Goal: Task Accomplishment & Management: Manage account settings

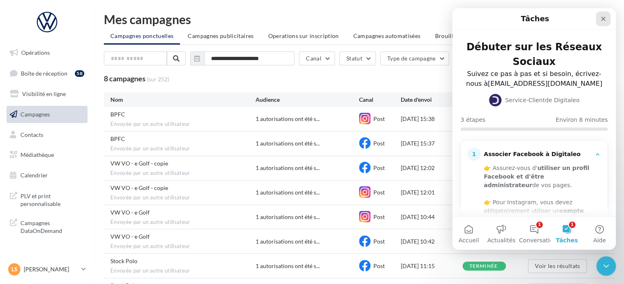
click at [604, 19] on icon "Fermer" at bounding box center [603, 19] width 7 height 7
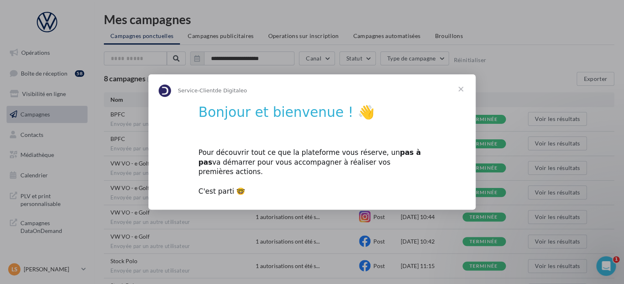
click at [461, 96] on span "Fermer" at bounding box center [460, 88] width 29 height 29
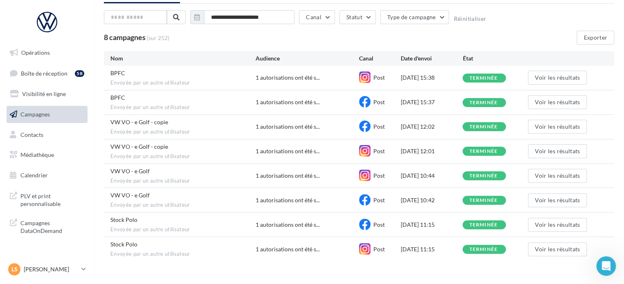
scroll to position [42, 0]
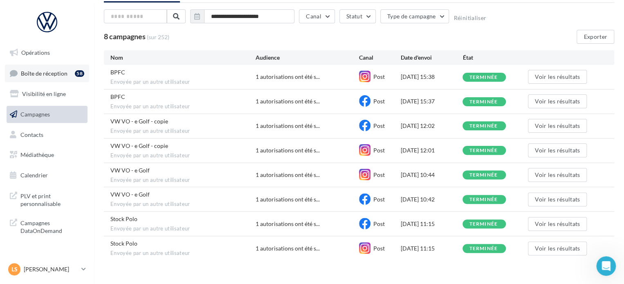
click at [67, 71] on link "Boîte de réception 58" at bounding box center [47, 74] width 84 height 18
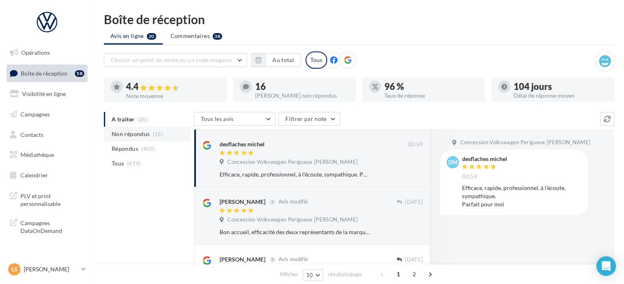
click at [160, 138] on li "Non répondus (16)" at bounding box center [147, 134] width 87 height 15
